Goal: Information Seeking & Learning: Learn about a topic

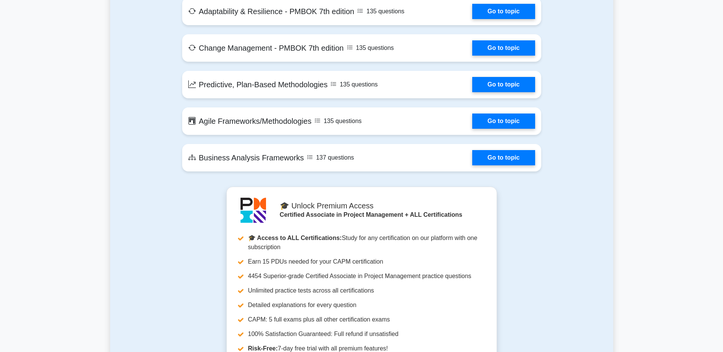
scroll to position [1556, 0]
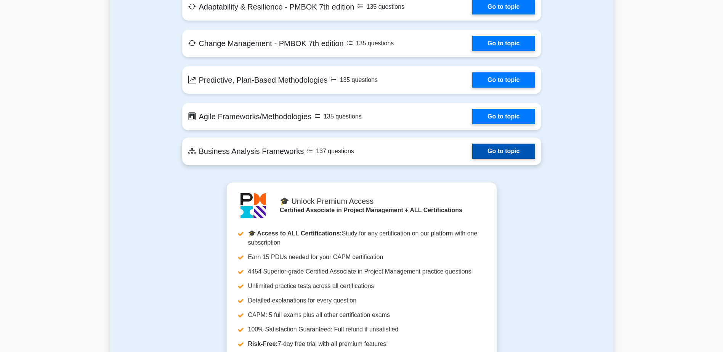
click at [499, 152] on link "Go to topic" at bounding box center [503, 151] width 63 height 15
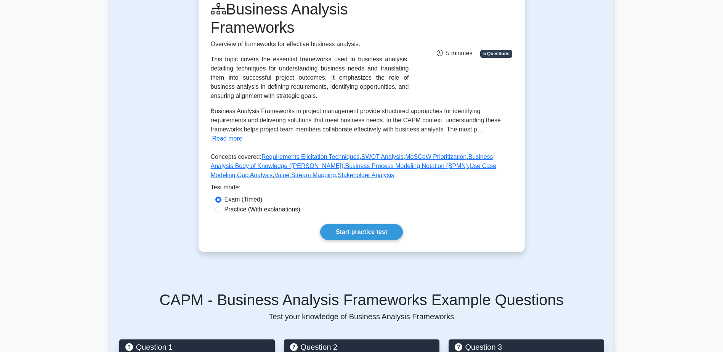
scroll to position [111, 0]
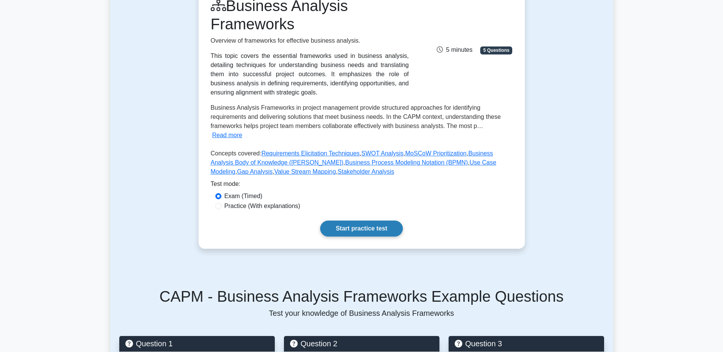
click at [371, 221] on link "Start practice test" at bounding box center [361, 229] width 83 height 16
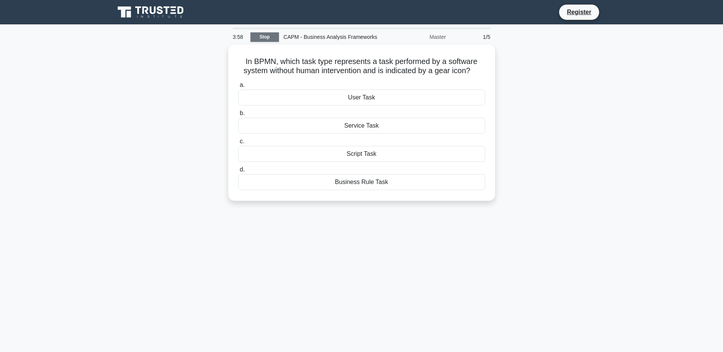
click at [263, 36] on link "Stop" at bounding box center [264, 37] width 29 height 10
